Goal: Information Seeking & Learning: Find specific fact

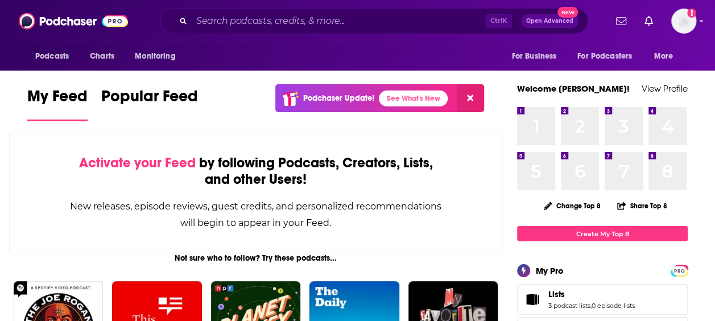
click at [243, 27] on input "Search podcasts, credits, & more..." at bounding box center [338, 21] width 293 height 18
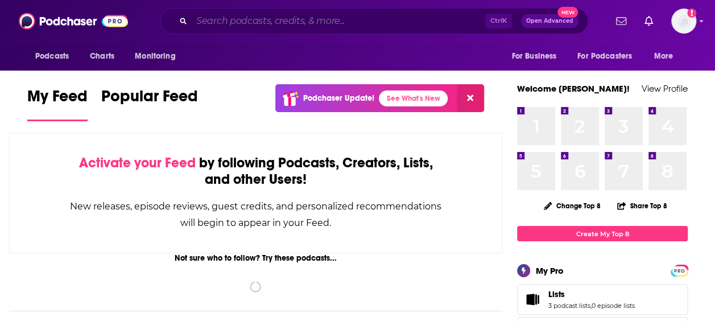
click at [207, 23] on input "Search podcasts, credits, & more..." at bounding box center [338, 21] width 293 height 18
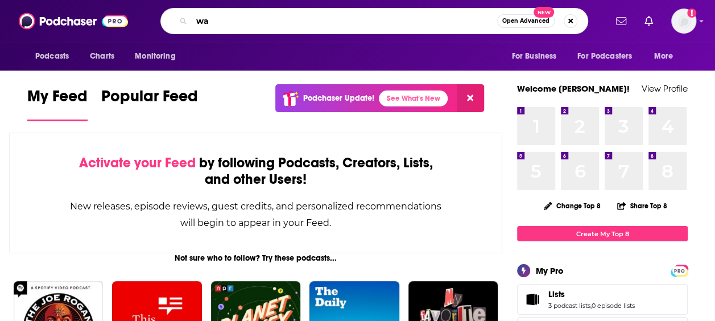
type input "w"
type input "the missing piece"
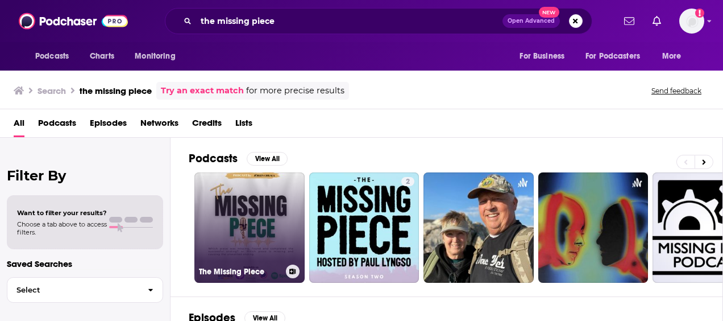
click at [240, 218] on link "The Missing Piece" at bounding box center [249, 227] width 110 height 110
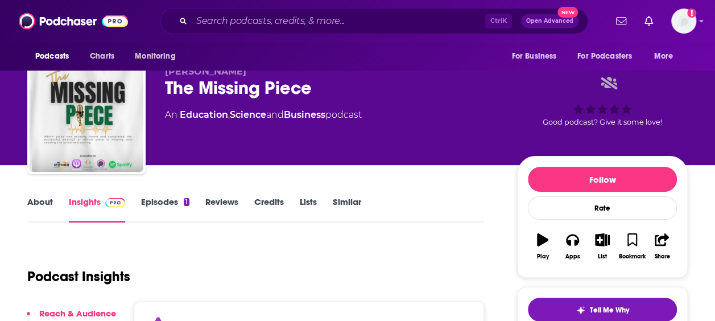
scroll to position [55, 0]
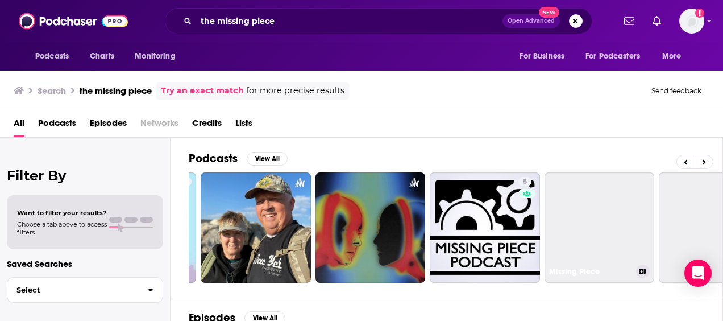
scroll to position [0, 268]
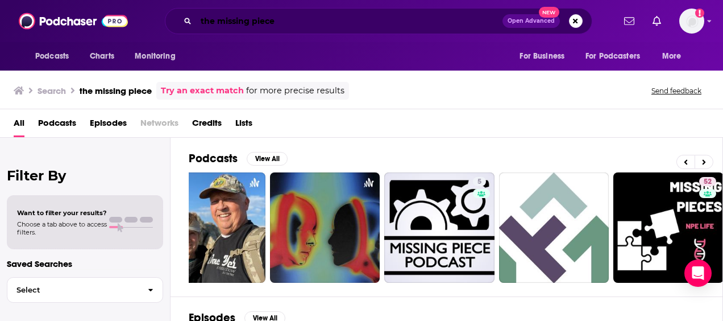
click at [316, 26] on input "the missing piece" at bounding box center [349, 21] width 306 height 18
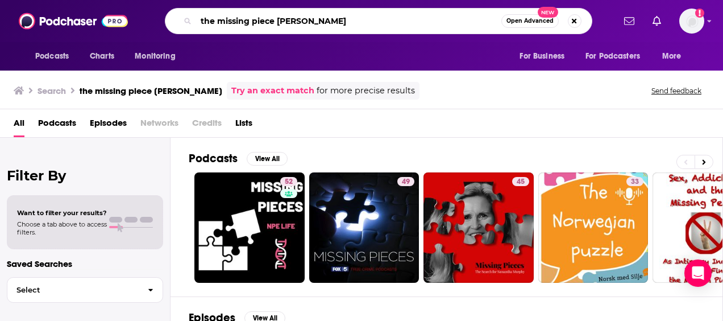
drag, startPoint x: 360, startPoint y: 22, endPoint x: 277, endPoint y: 22, distance: 83.0
click at [277, 22] on input "the missing piece [PERSON_NAME]" at bounding box center [348, 21] width 305 height 18
type input "the missing piece will"
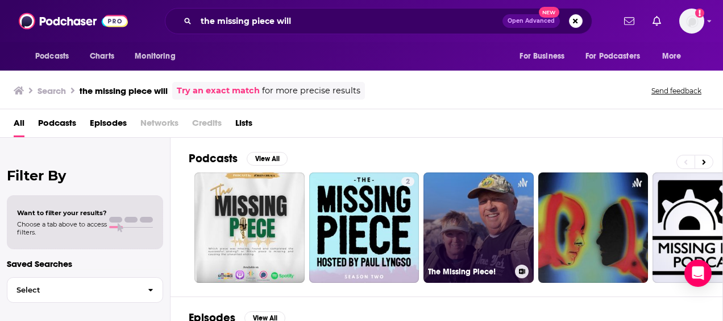
click at [449, 233] on link "The Missing Piece!" at bounding box center [478, 227] width 110 height 110
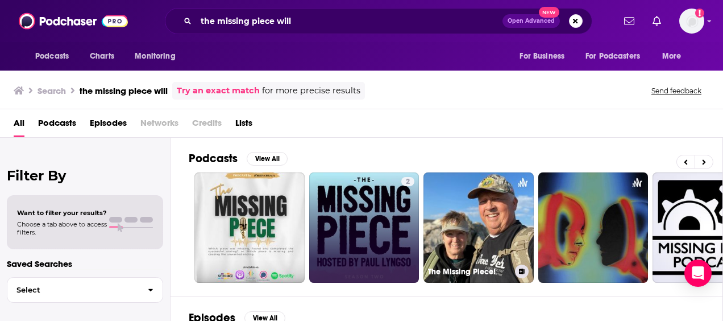
scroll to position [0, 147]
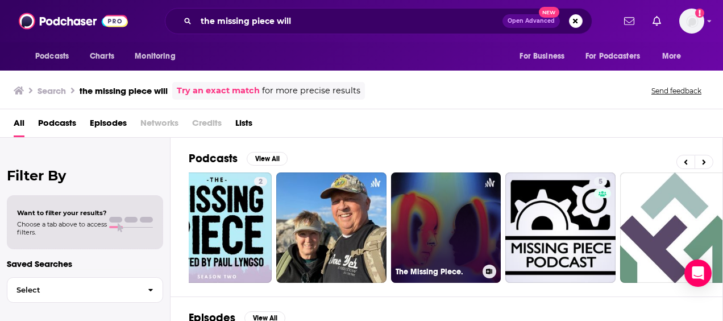
click at [443, 219] on link "The Missing Piece." at bounding box center [446, 227] width 110 height 110
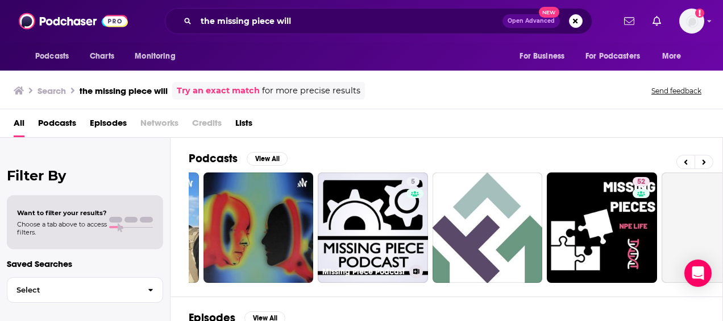
scroll to position [0, 335]
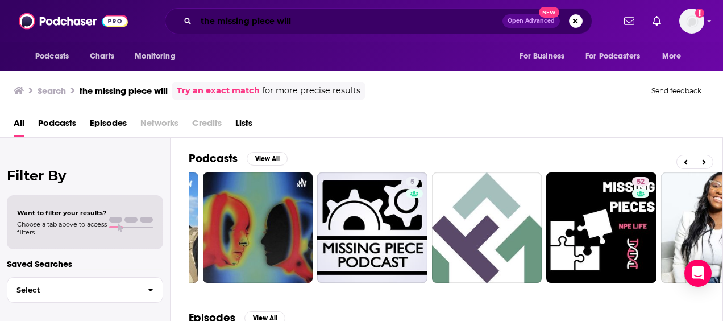
click at [318, 23] on input "the missing piece will" at bounding box center [349, 21] width 306 height 18
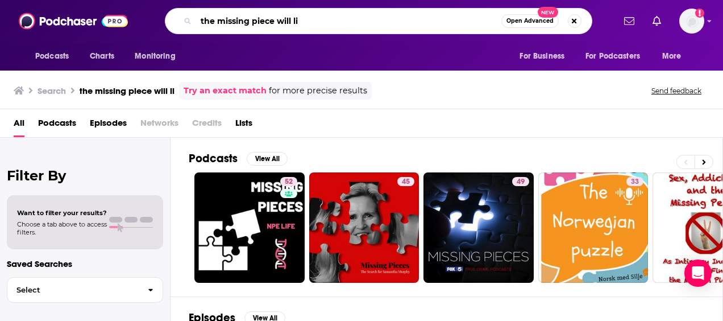
drag, startPoint x: 303, startPoint y: 15, endPoint x: 197, endPoint y: 15, distance: 106.3
click at [197, 15] on input "the missing piece will li" at bounding box center [348, 21] width 305 height 18
paste input "[PERSON_NAME]"
type input "[PERSON_NAME]"
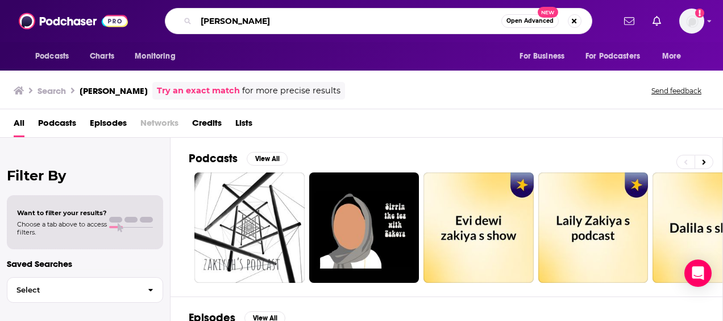
drag, startPoint x: 316, startPoint y: 20, endPoint x: 132, endPoint y: 6, distance: 184.7
click at [132, 6] on div "Podcasts Charts Monitoring [PERSON_NAME] Open Advanced New For Business For Pod…" at bounding box center [361, 21] width 723 height 42
